Goal: Find contact information: Find contact information

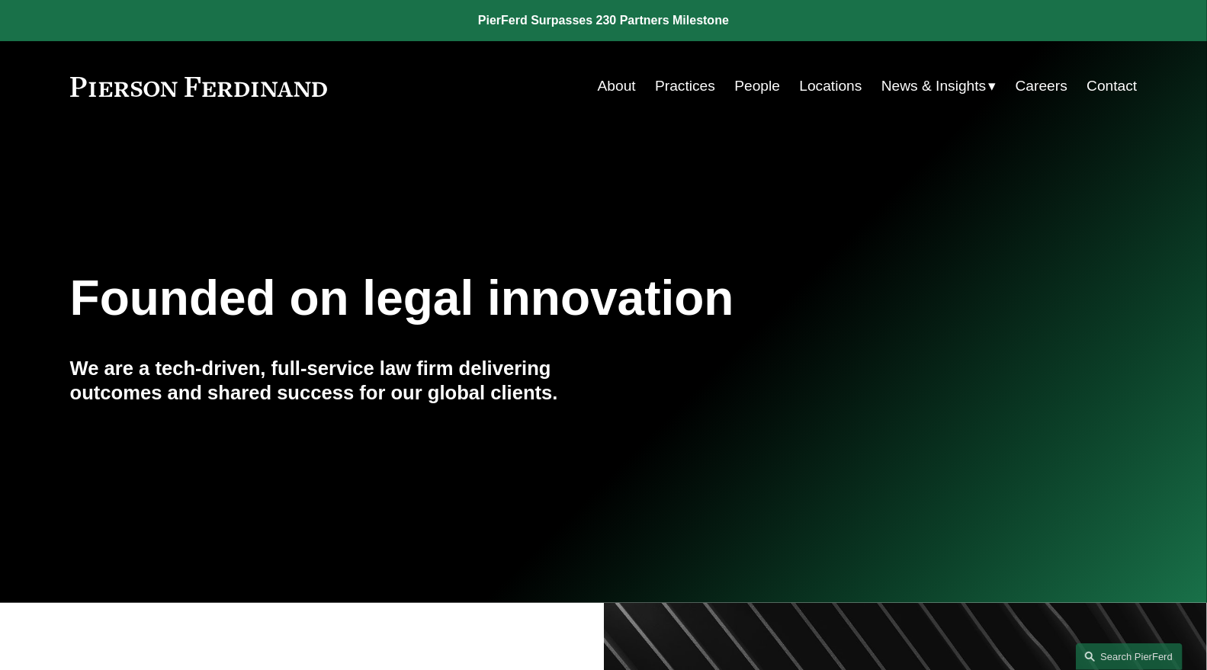
click at [1123, 79] on link "Contact" at bounding box center [1112, 86] width 50 height 29
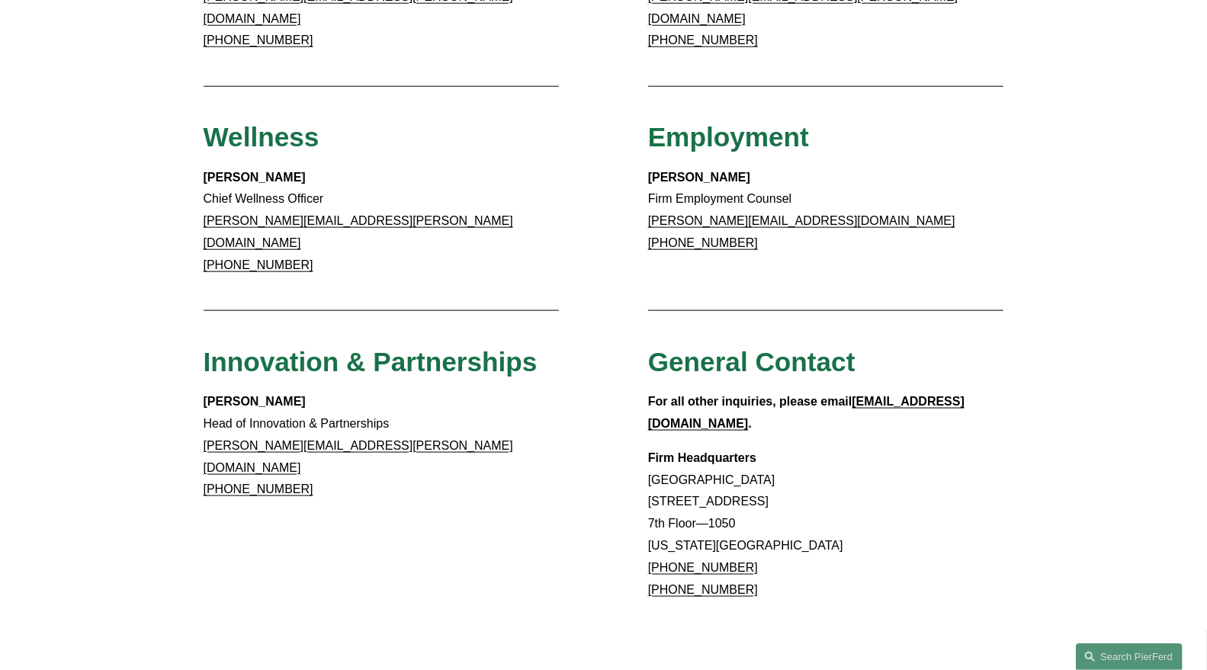
scroll to position [1119, 0]
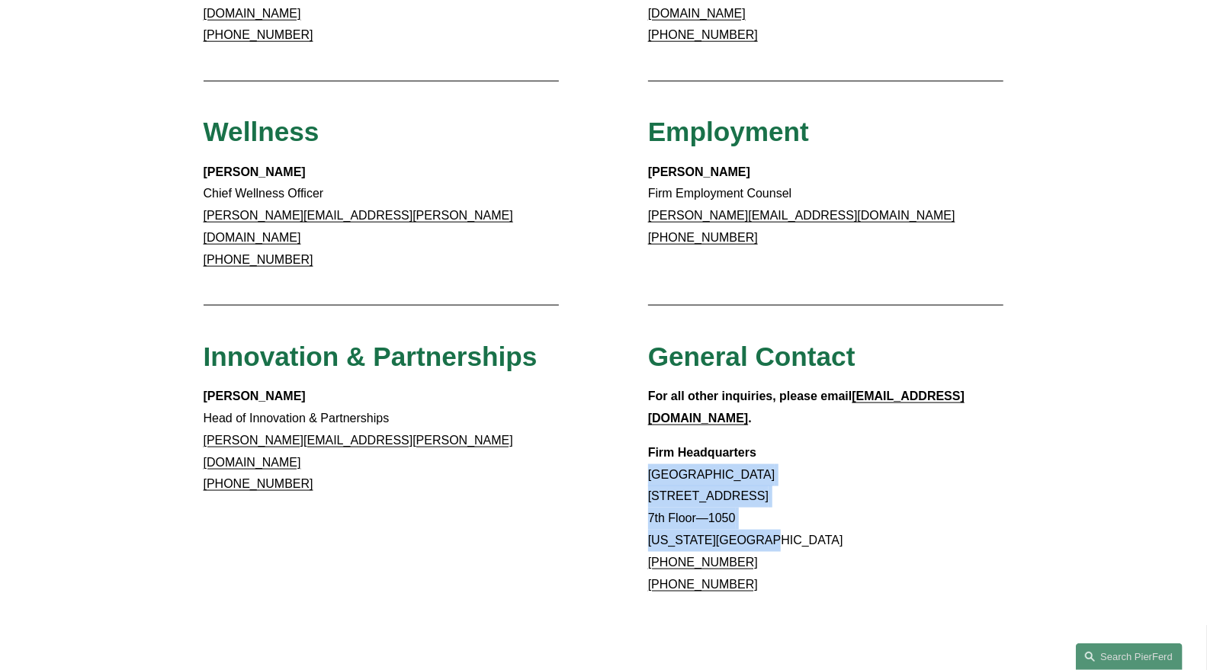
drag, startPoint x: 779, startPoint y: 464, endPoint x: 639, endPoint y: 405, distance: 151.7
copy p "Rockefeller Center 1270 Avenue of the Americas 7th Floor—1050 New York, NY 10020"
